Goal: Task Accomplishment & Management: Use online tool/utility

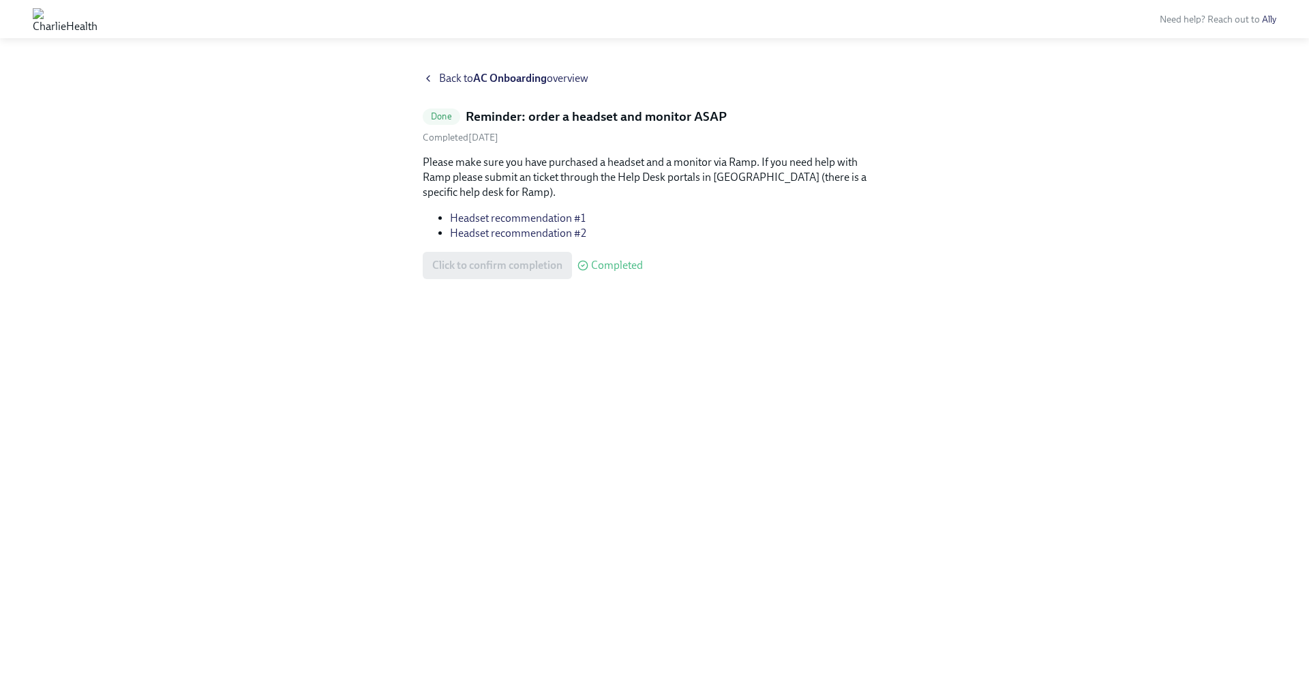
click at [507, 80] on strong "AC Onboarding" at bounding box center [510, 78] width 74 height 13
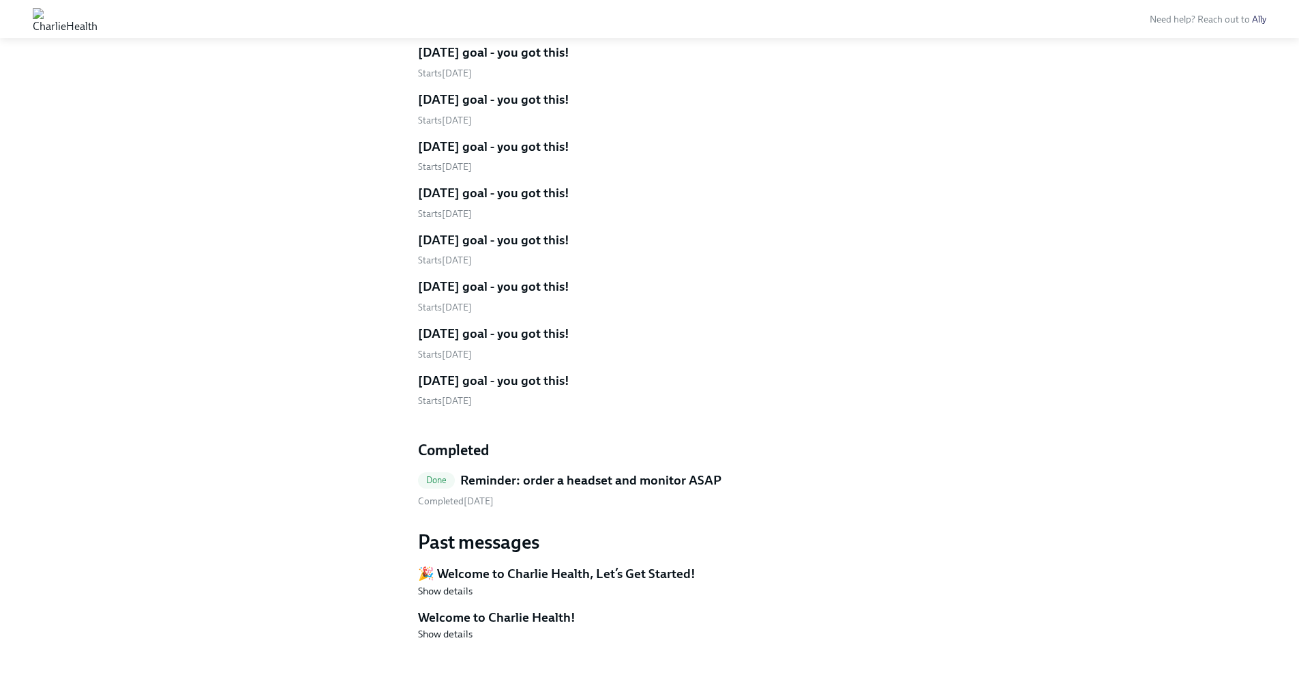
scroll to position [2430, 0]
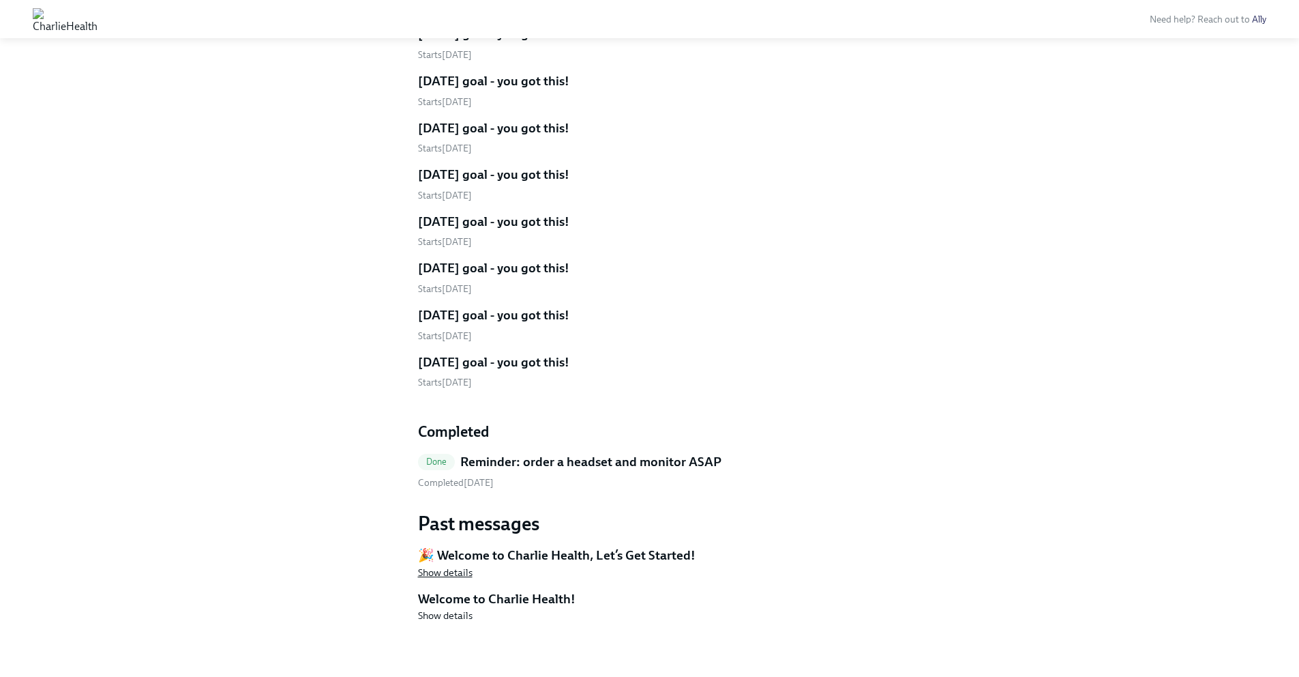
click at [460, 572] on span "Show details" at bounding box center [445, 572] width 55 height 14
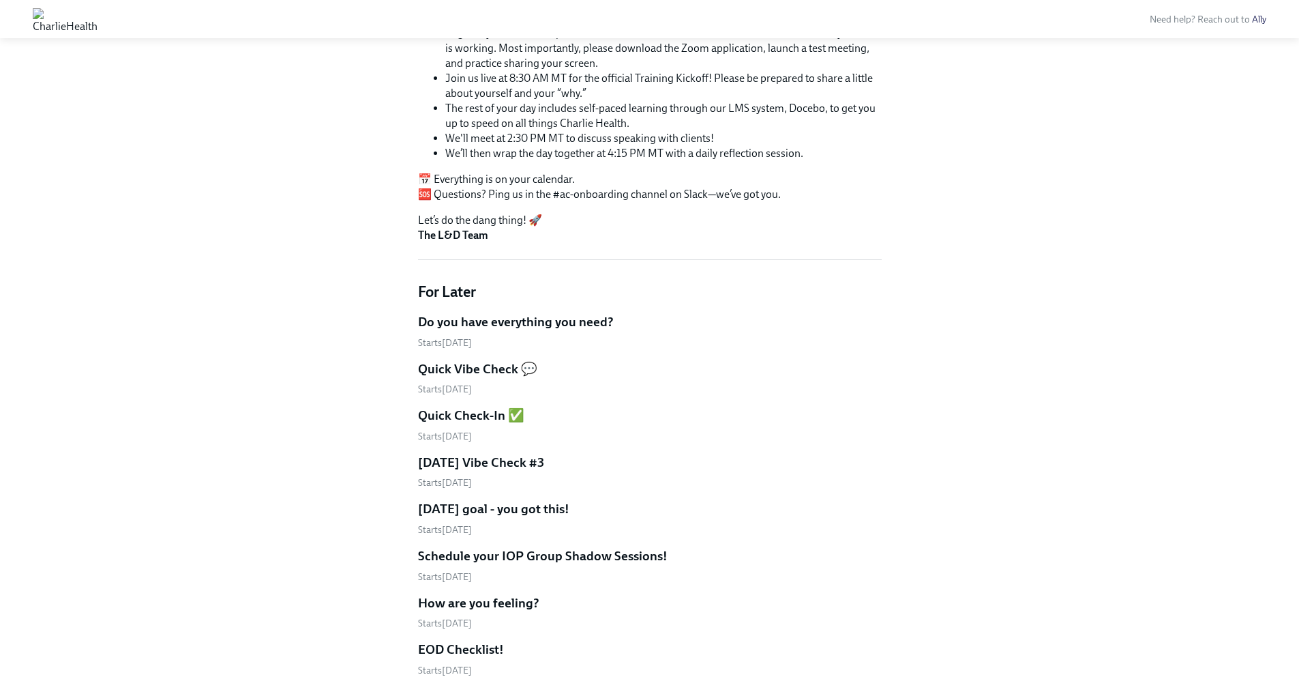
scroll to position [466, 0]
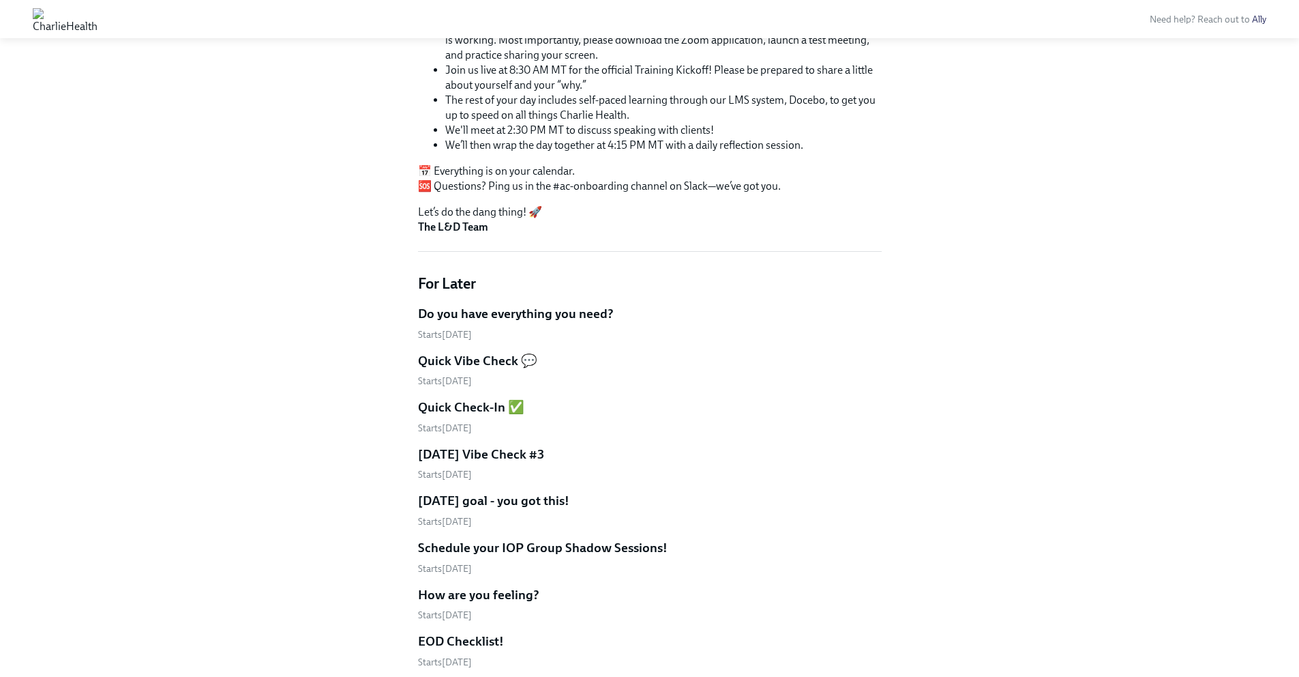
click at [475, 361] on h5 "Quick Vibe Check 💬" at bounding box center [477, 361] width 119 height 18
